Goal: Task Accomplishment & Management: Complete application form

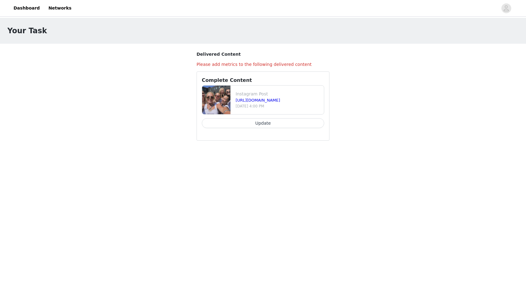
click at [261, 103] on p "[DATE] 4:00 PM" at bounding box center [279, 106] width 86 height 6
click at [258, 118] on div "Instagram Post [URL][DOMAIN_NAME] [DATE] 4:00 PM Update" at bounding box center [263, 108] width 122 height 46
click at [258, 121] on button "Update" at bounding box center [263, 123] width 122 height 10
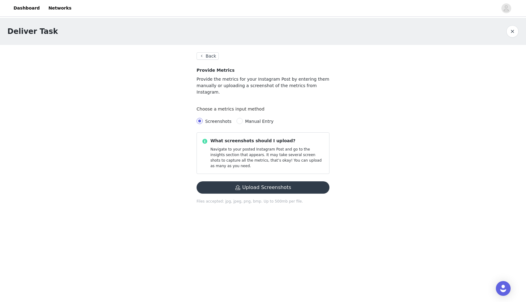
click at [227, 181] on button "Upload Screenshots" at bounding box center [263, 187] width 133 height 12
click at [275, 181] on button "Upload Screenshots" at bounding box center [263, 187] width 133 height 12
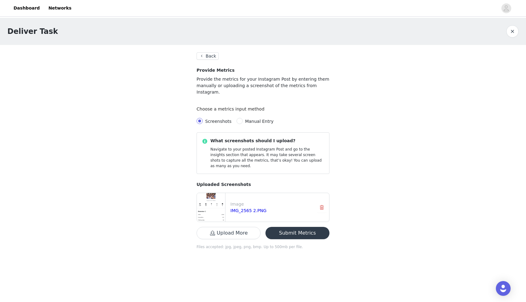
click at [247, 227] on button "Upload More" at bounding box center [229, 233] width 64 height 12
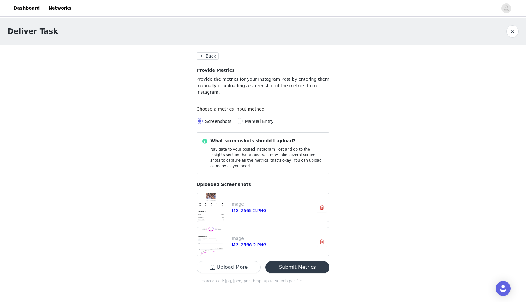
click at [225, 261] on button "Upload More" at bounding box center [229, 267] width 64 height 12
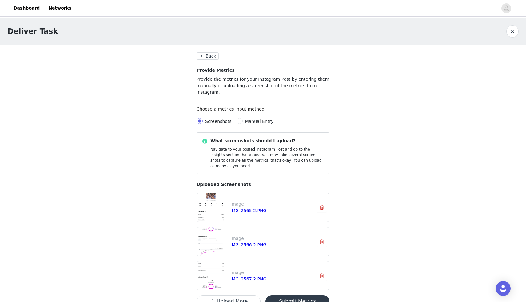
click at [230, 295] on button "Upload More" at bounding box center [229, 301] width 64 height 12
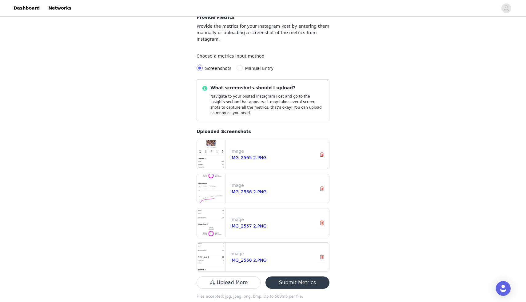
click at [298, 276] on button "Submit Metrics" at bounding box center [298, 282] width 64 height 12
